Goal: Navigation & Orientation: Go to known website

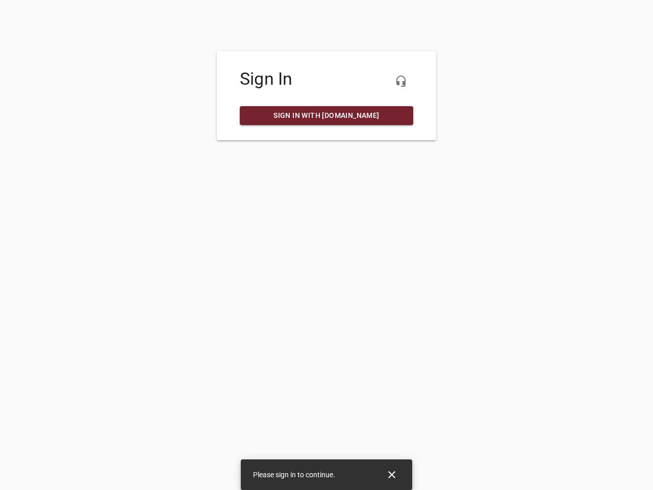
click at [401, 81] on icon "button" at bounding box center [401, 81] width 12 height 12
click at [392, 474] on icon "Close" at bounding box center [391, 474] width 7 height 7
